Goal: Navigation & Orientation: Find specific page/section

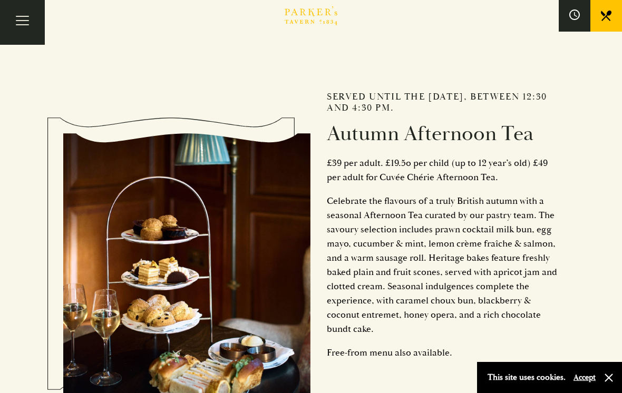
scroll to position [449, 0]
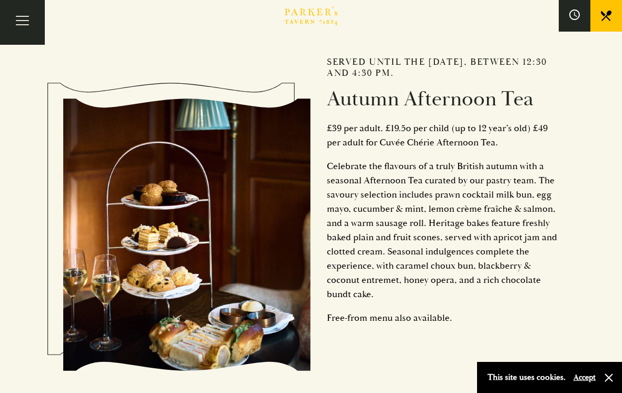
click at [162, 58] on div "Served until the 6th of October, between 12:30 and 4:30 pm. Autumn Afternoon Te…" at bounding box center [310, 234] width 495 height 477
click at [25, 23] on button "Toggle navigation" at bounding box center [22, 22] width 45 height 45
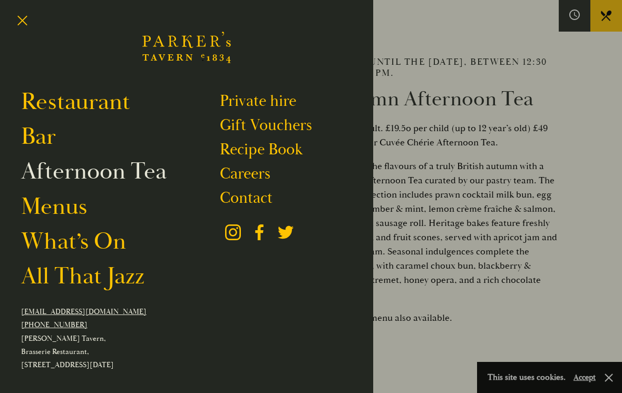
click at [104, 170] on link "Afternoon Tea" at bounding box center [93, 171] width 145 height 29
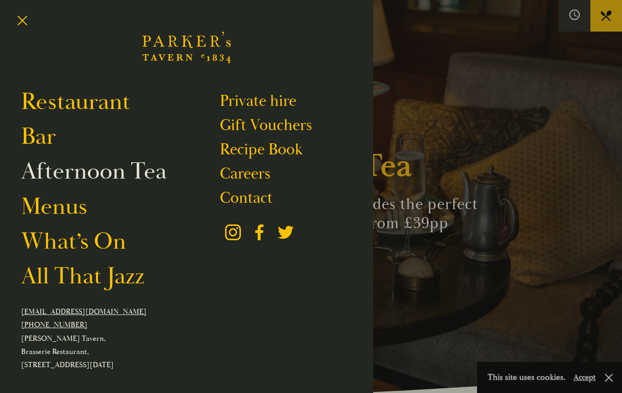
scroll to position [465, 0]
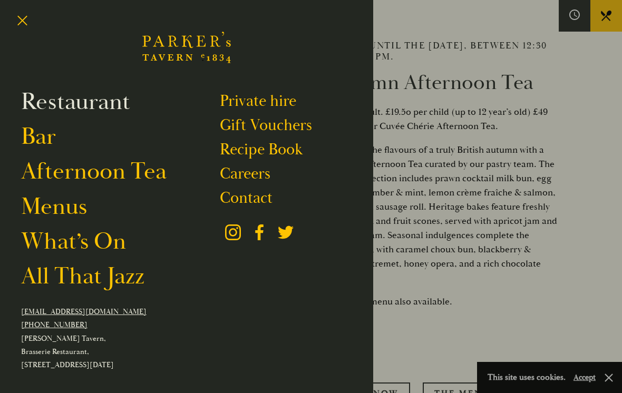
click at [95, 104] on link "Restaurant" at bounding box center [75, 101] width 109 height 29
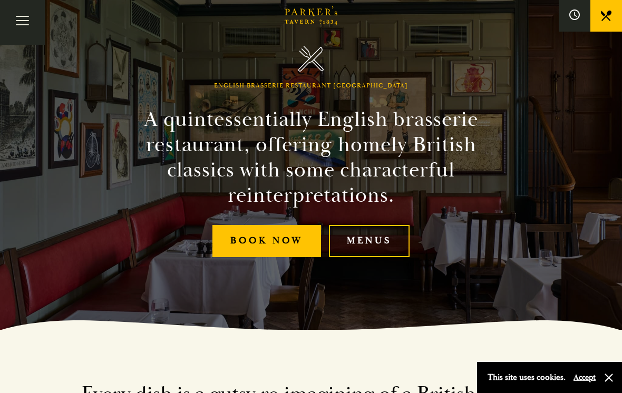
scroll to position [51, 0]
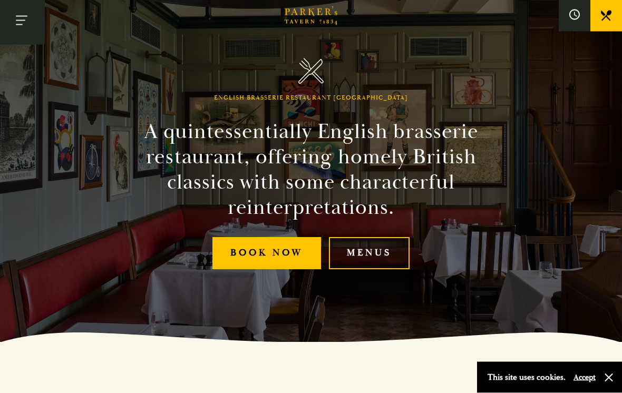
click at [24, 25] on button "Toggle navigation" at bounding box center [22, 22] width 45 height 45
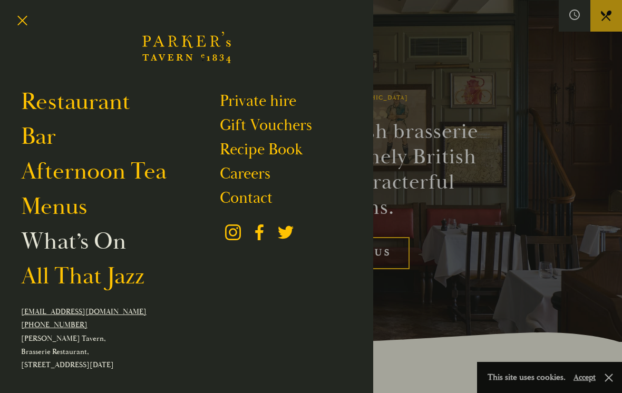
click at [57, 241] on link "What’s On" at bounding box center [73, 241] width 105 height 29
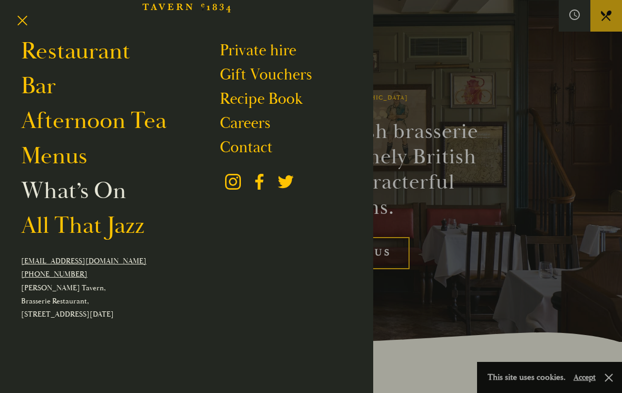
scroll to position [50, 0]
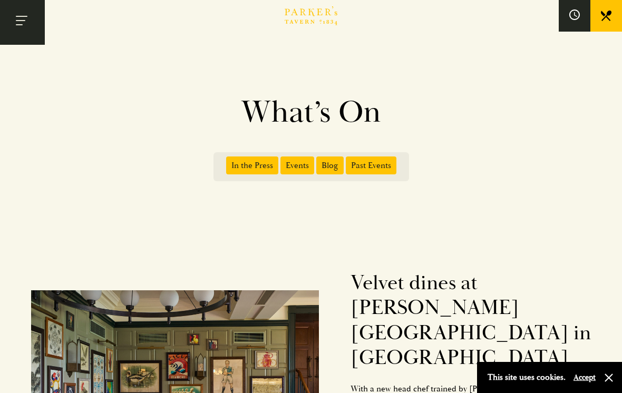
click at [28, 26] on button "Toggle navigation" at bounding box center [22, 22] width 45 height 45
